Goal: Task Accomplishment & Management: Complete application form

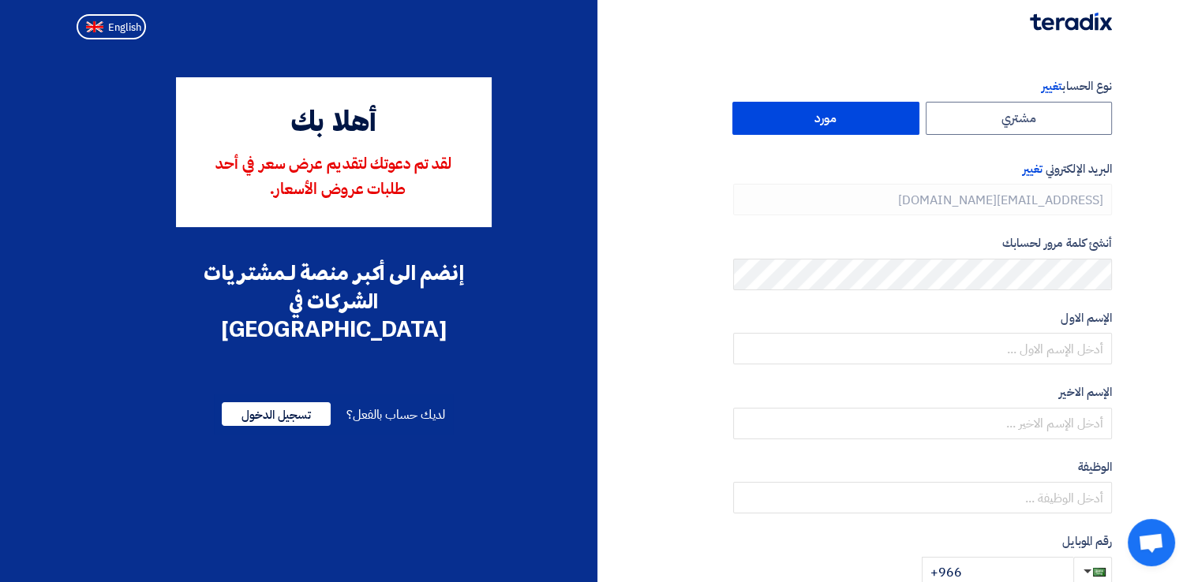
type input "[PHONE_NUMBER]"
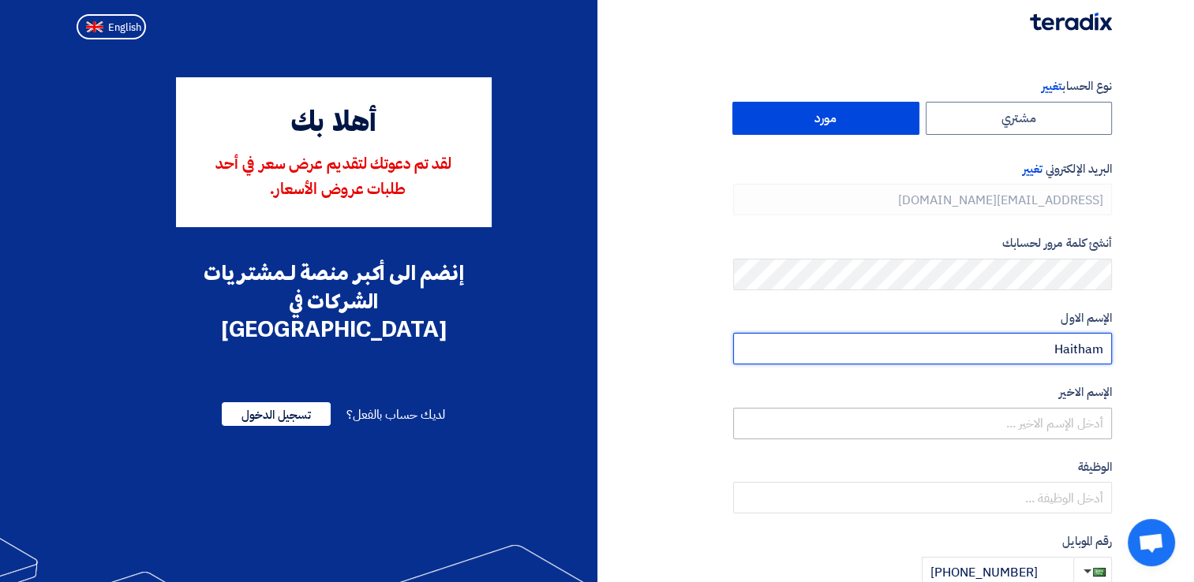
type input "Haitham"
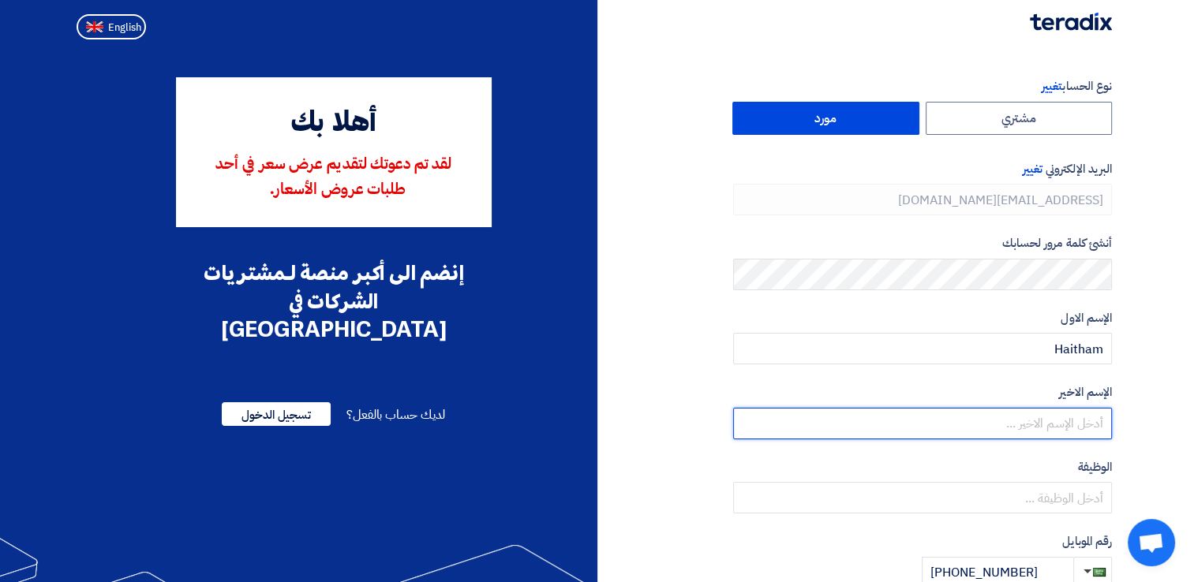
click at [1007, 432] on input "text" at bounding box center [922, 424] width 379 height 32
type input "Alameer"
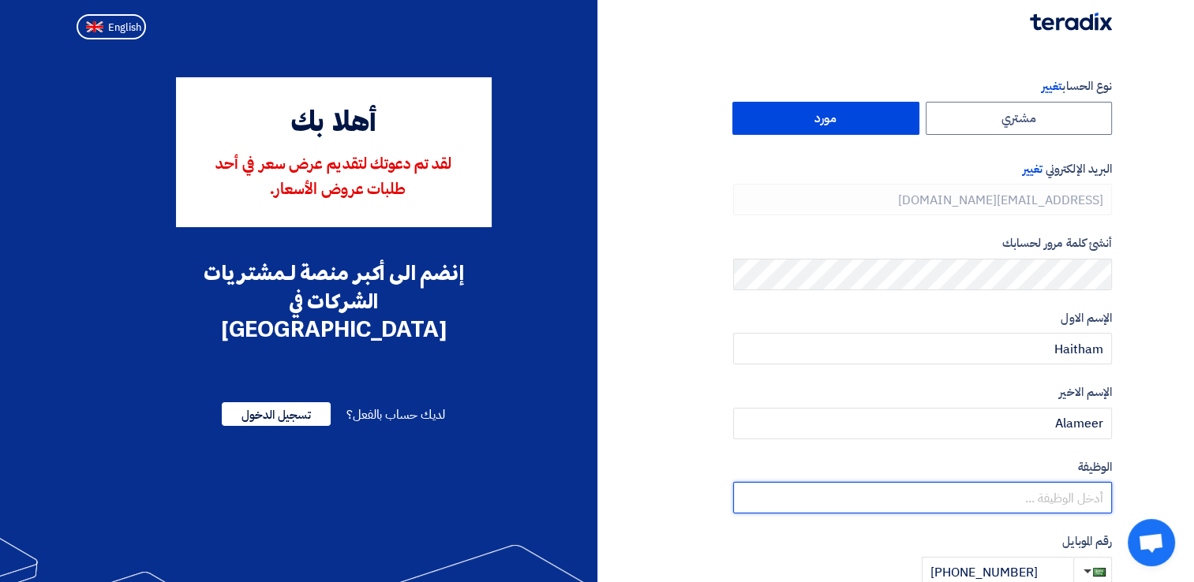
click at [1019, 503] on input "text" at bounding box center [922, 498] width 379 height 32
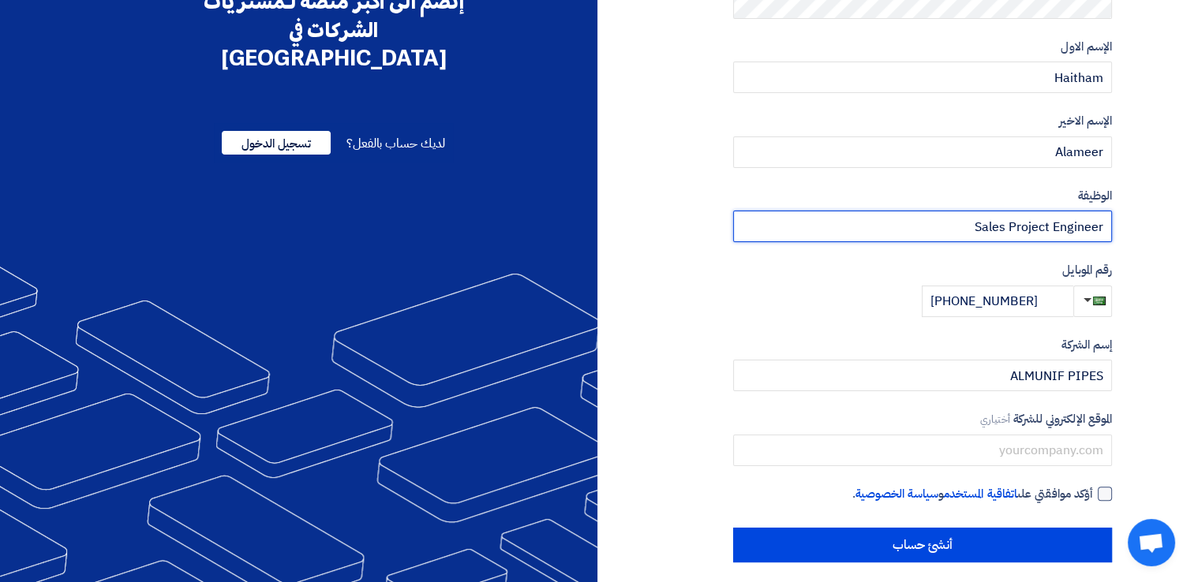
type input "Sales Project Engineer"
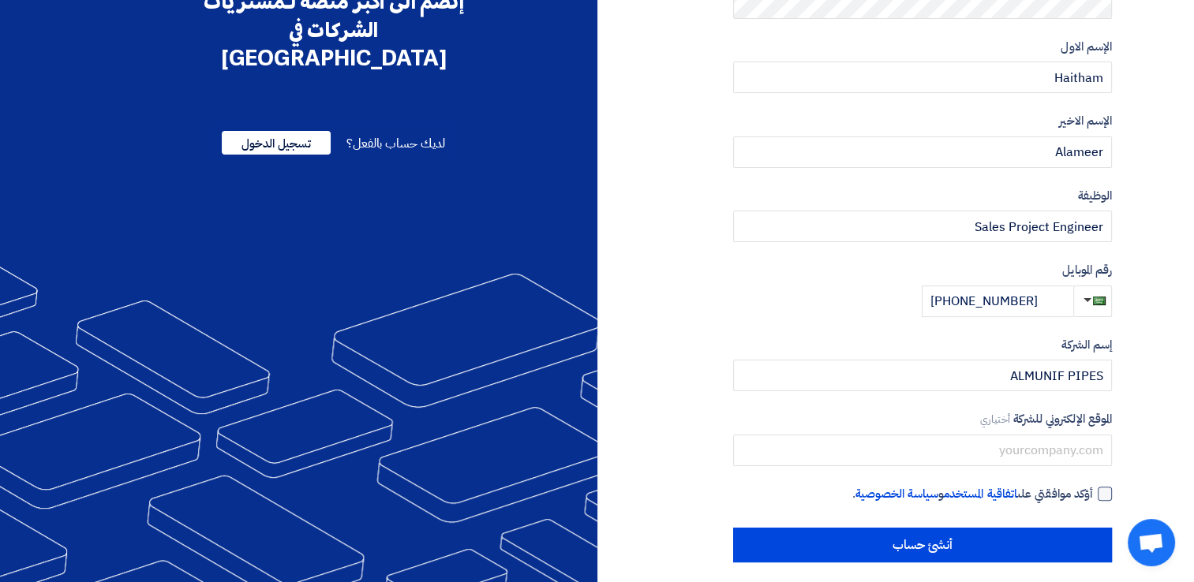
click at [1107, 498] on div at bounding box center [1105, 494] width 14 height 14
click at [1093, 498] on input "أؤكد موافقتي على اتفاقية المستخدم و سياسة الخصوصية ." at bounding box center [903, 501] width 379 height 32
checkbox input "true"
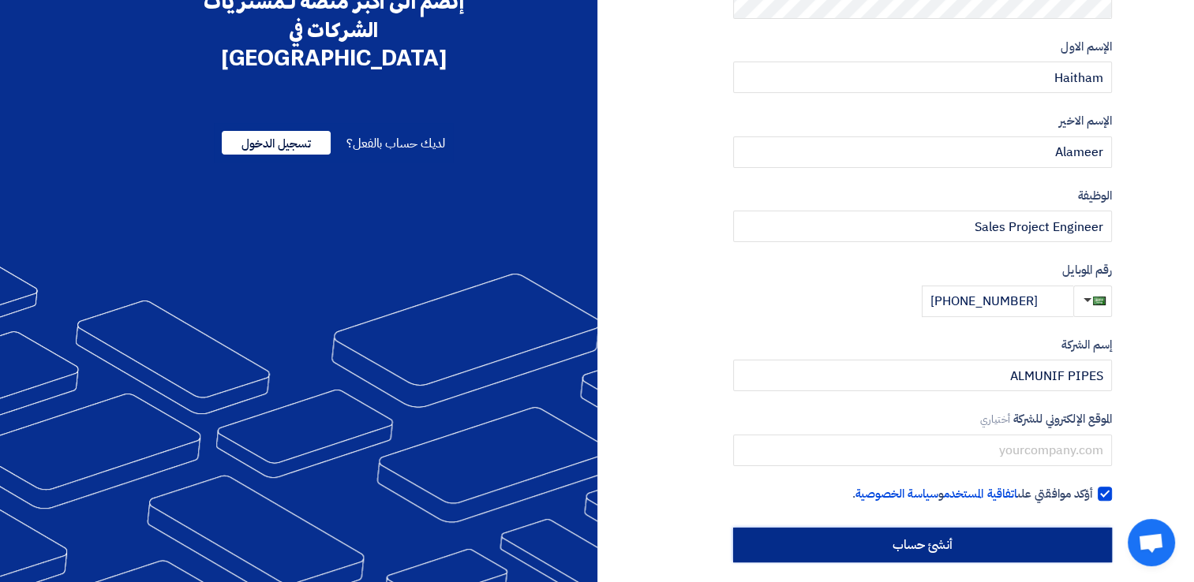
click at [991, 541] on input "أنشئ حساب" at bounding box center [922, 545] width 379 height 35
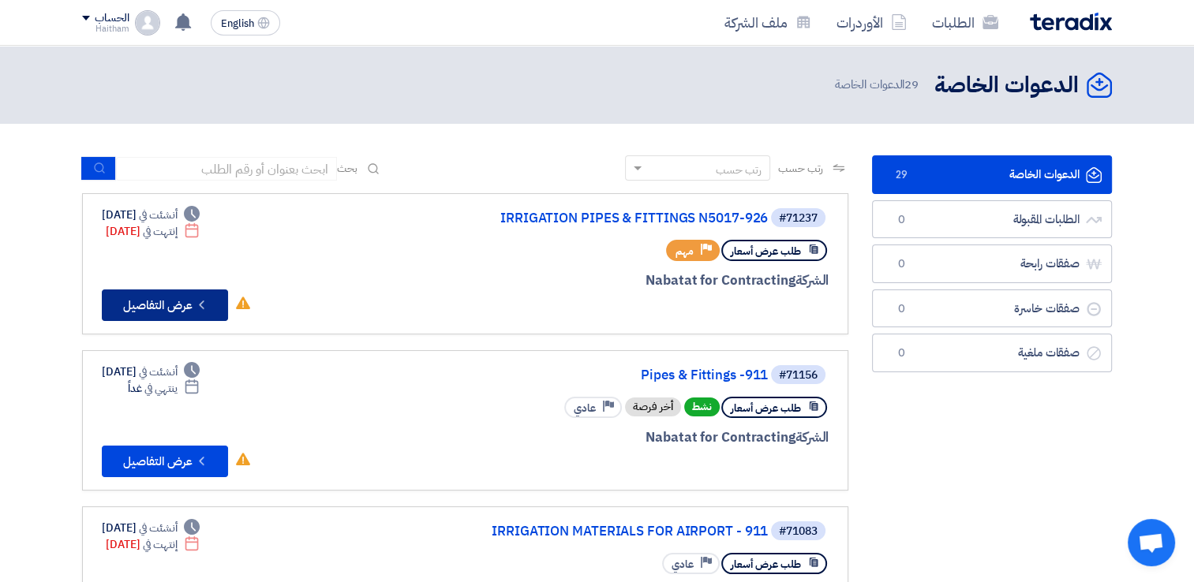
click at [217, 305] on button "Check details عرض التفاصيل" at bounding box center [165, 306] width 126 height 32
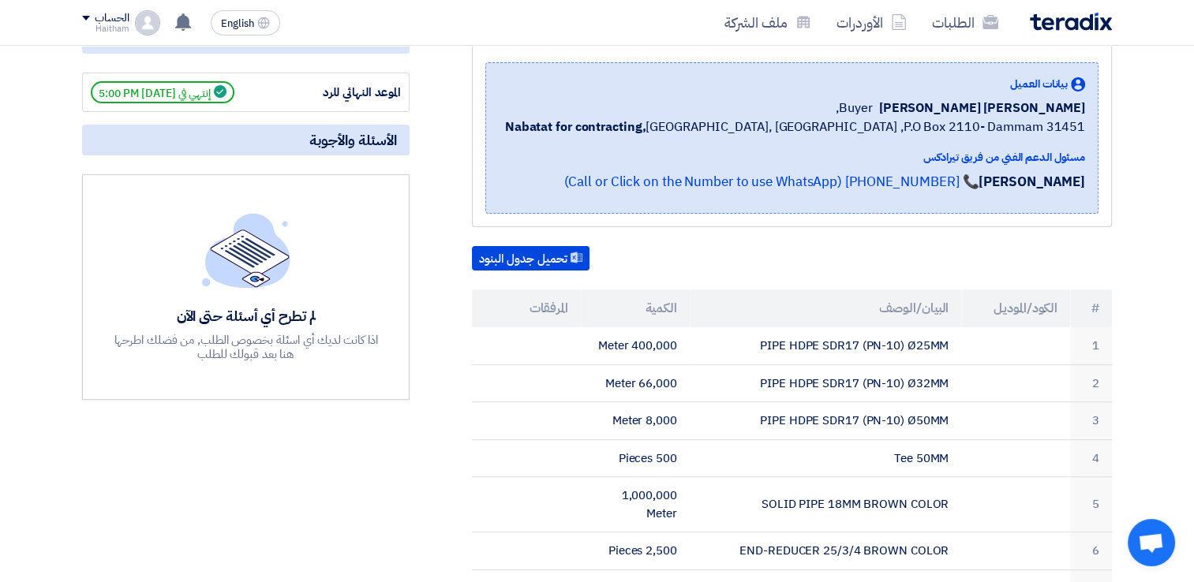
scroll to position [245, 0]
click at [574, 260] on button "تحميل جدول البنود" at bounding box center [531, 257] width 118 height 25
